Goal: Task Accomplishment & Management: Manage account settings

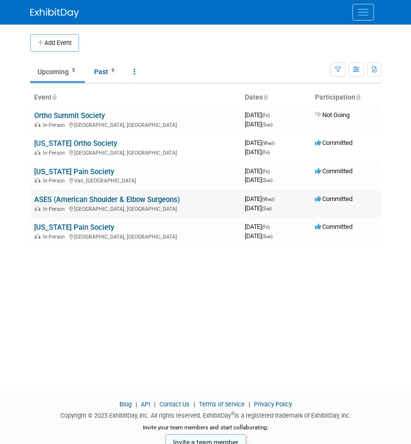
click at [69, 200] on link "ASES (American Shoulder & Elbow Surgeons)" at bounding box center [107, 199] width 146 height 9
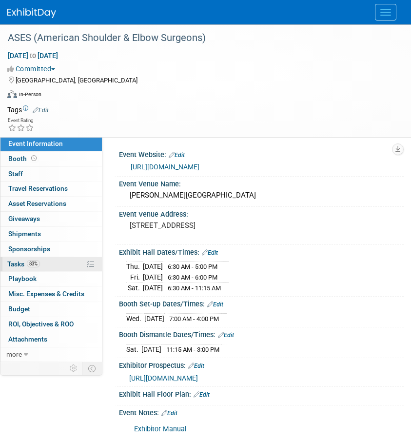
click at [37, 266] on span "83%" at bounding box center [33, 263] width 13 height 7
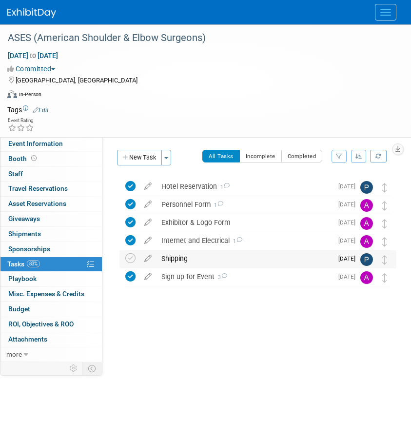
click at [170, 253] on div "Shipping" at bounding box center [245, 258] width 176 height 17
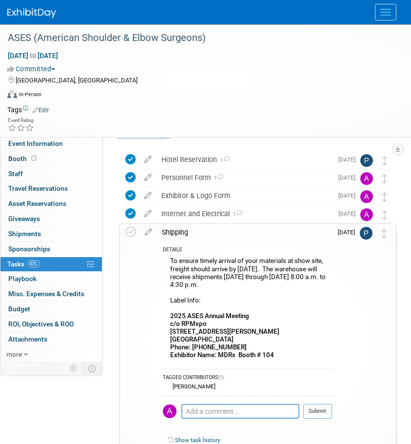
scroll to position [49, 0]
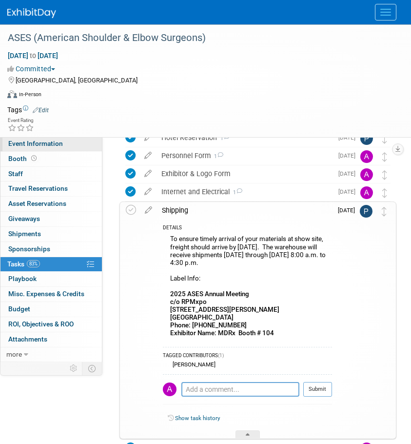
click at [30, 145] on span "Event Information" at bounding box center [35, 143] width 55 height 8
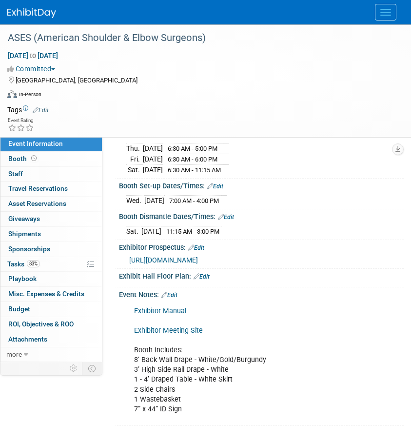
scroll to position [128, 0]
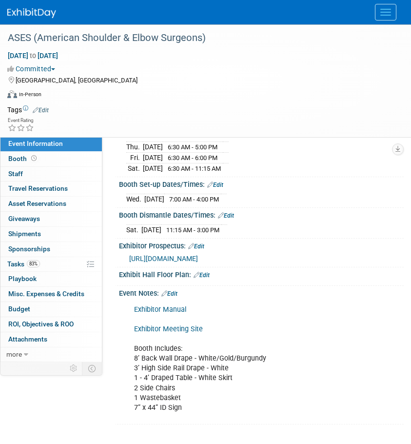
click at [157, 309] on link "Exhibitor Manual" at bounding box center [160, 309] width 52 height 8
click at [19, 264] on span "Tasks 83%" at bounding box center [23, 264] width 33 height 8
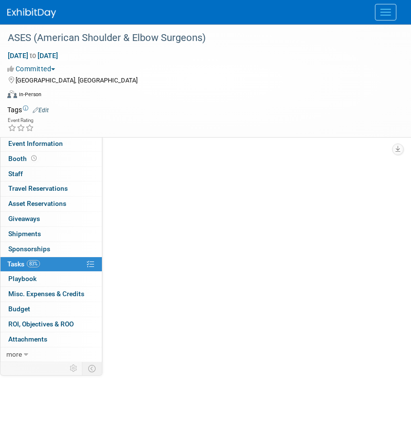
scroll to position [0, 0]
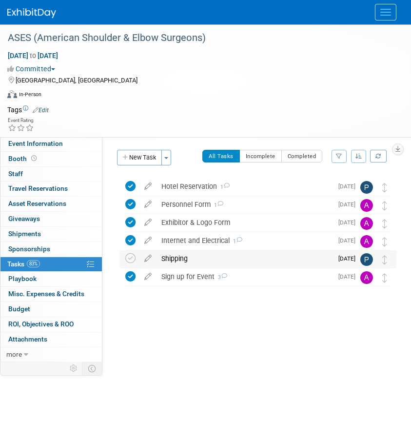
click at [178, 265] on div "Shipping" at bounding box center [245, 258] width 176 height 17
